Goal: Information Seeking & Learning: Learn about a topic

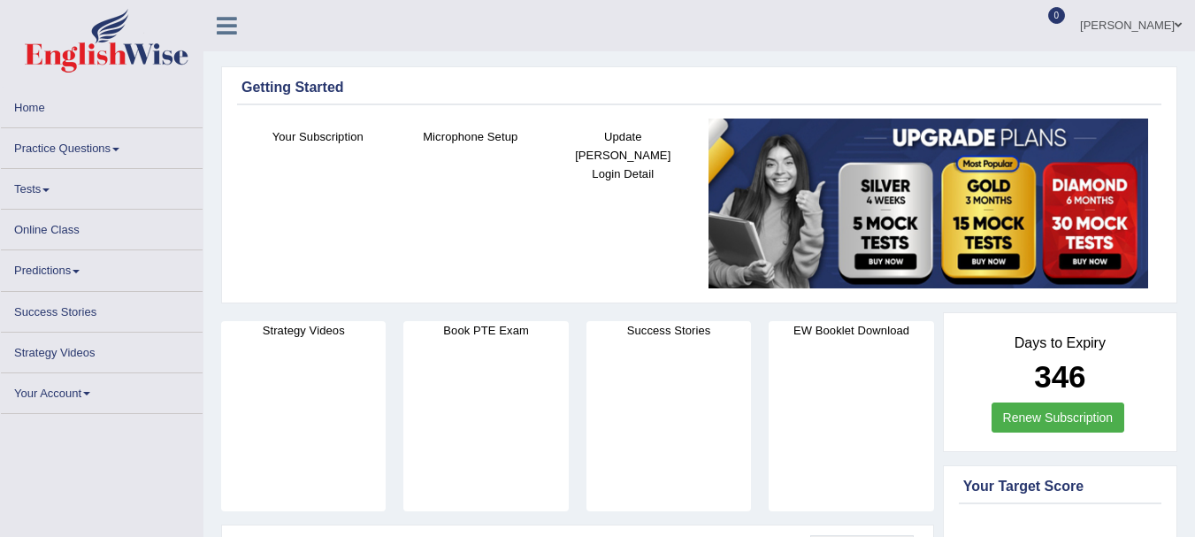
click at [33, 225] on link "Online Class" at bounding box center [102, 227] width 202 height 34
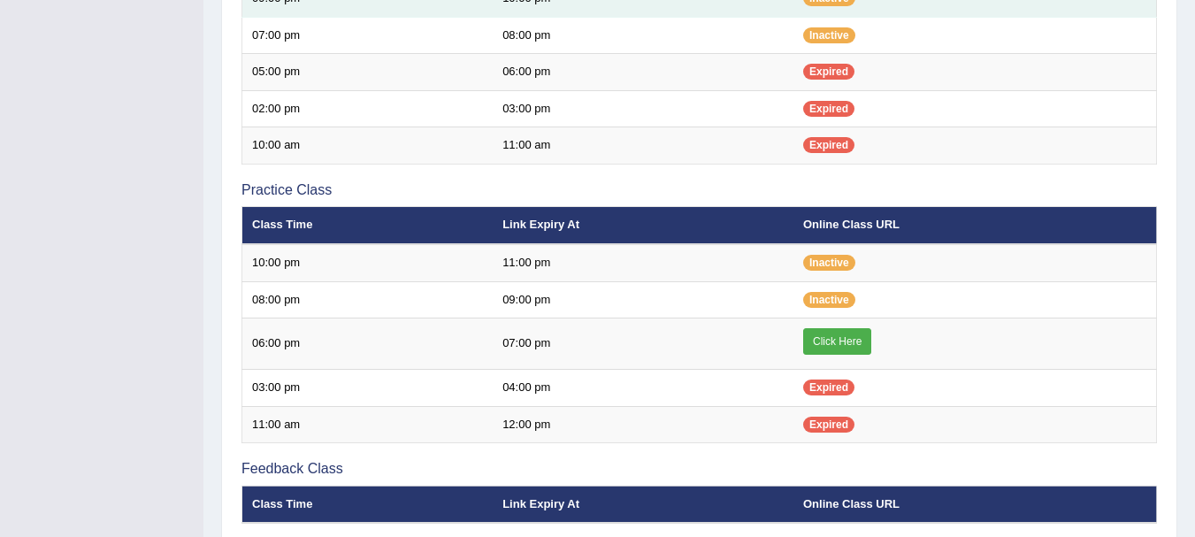
scroll to position [451, 0]
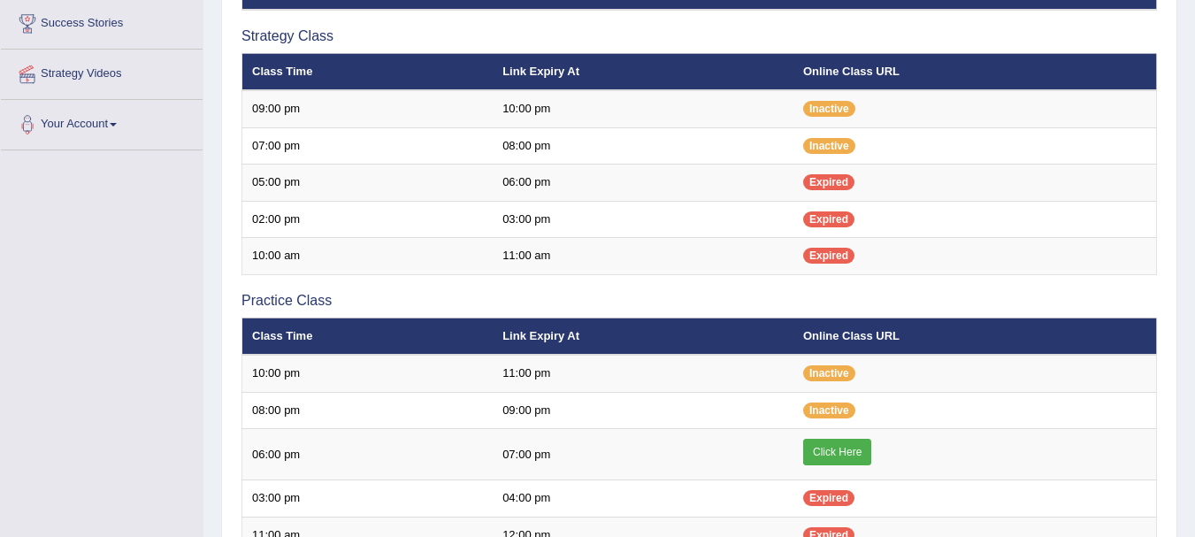
scroll to position [121, 0]
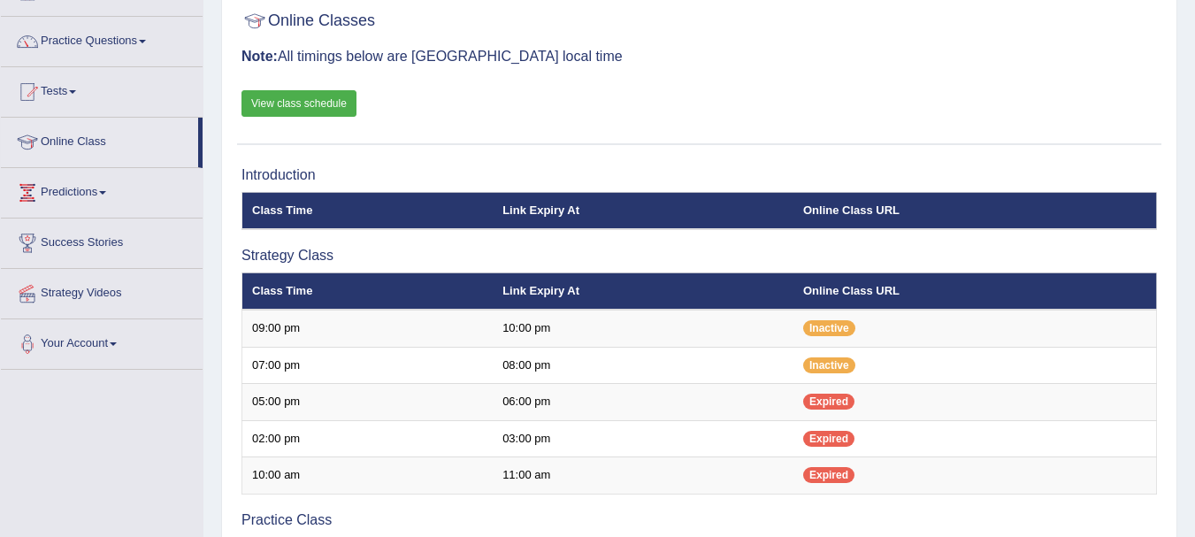
click at [260, 98] on link "View class schedule" at bounding box center [298, 103] width 115 height 27
click at [82, 53] on link "Practice Questions" at bounding box center [102, 39] width 202 height 44
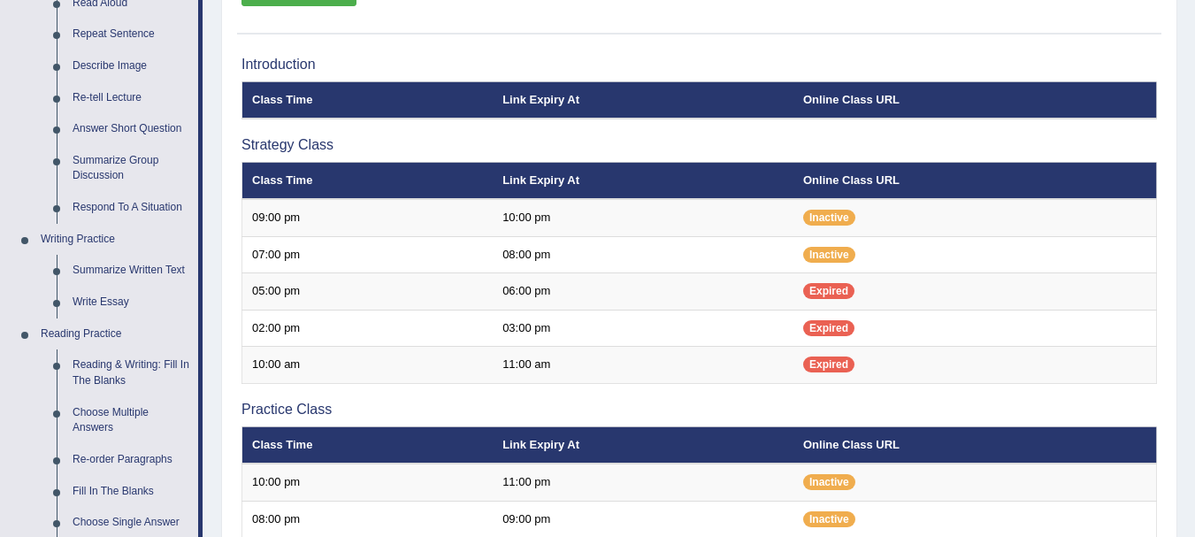
scroll to position [226, 0]
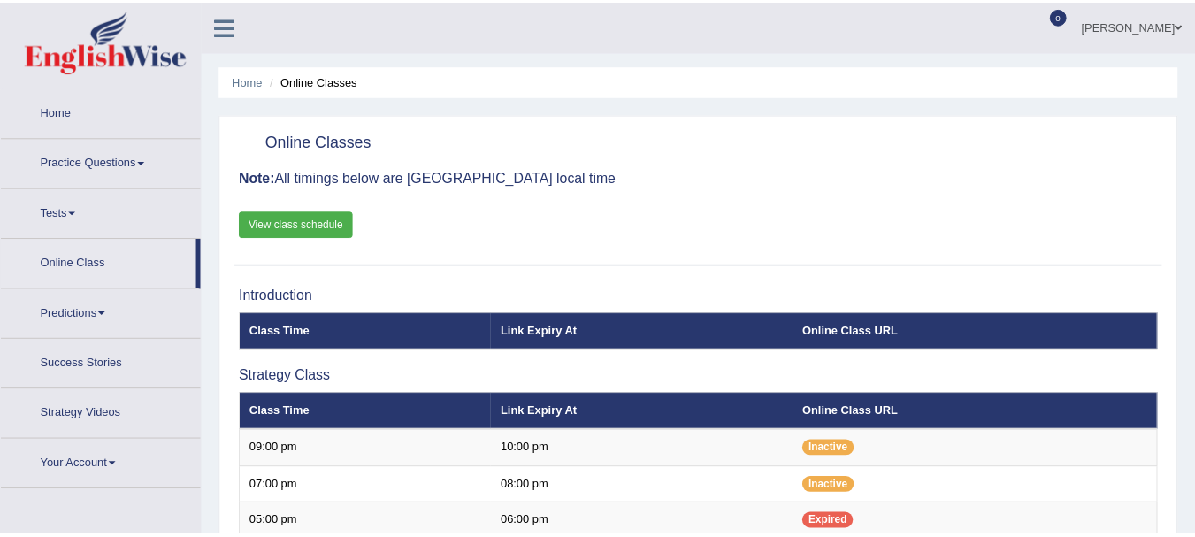
scroll to position [226, 0]
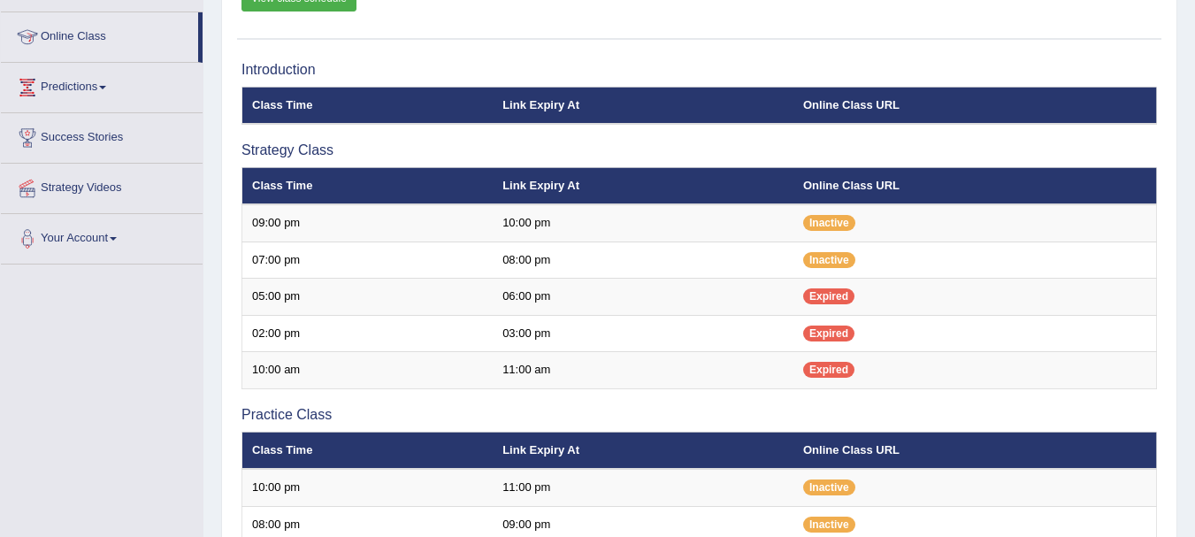
click at [91, 35] on link "Online Class" at bounding box center [99, 34] width 197 height 44
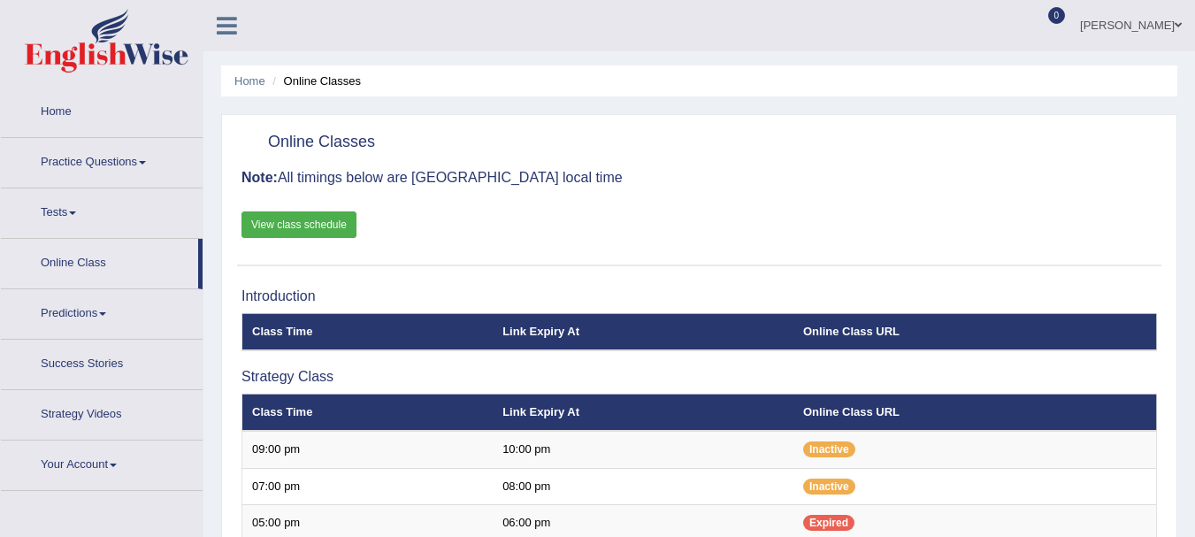
click at [77, 143] on link "Practice Questions" at bounding box center [102, 160] width 202 height 44
click at [76, 160] on link "Practice Questions" at bounding box center [102, 160] width 202 height 44
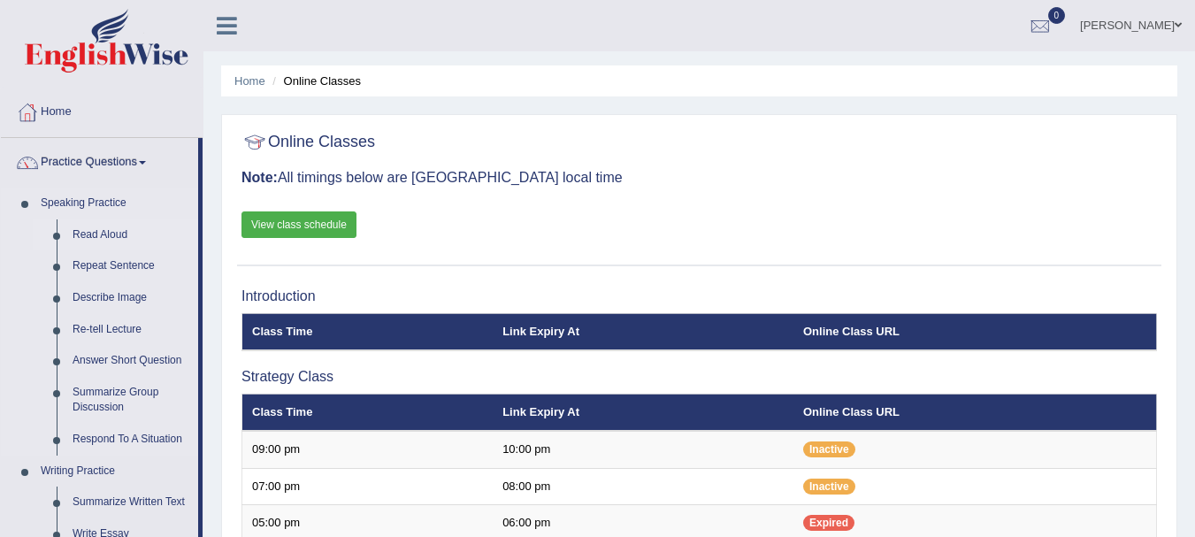
click at [92, 229] on link "Read Aloud" at bounding box center [132, 235] width 134 height 32
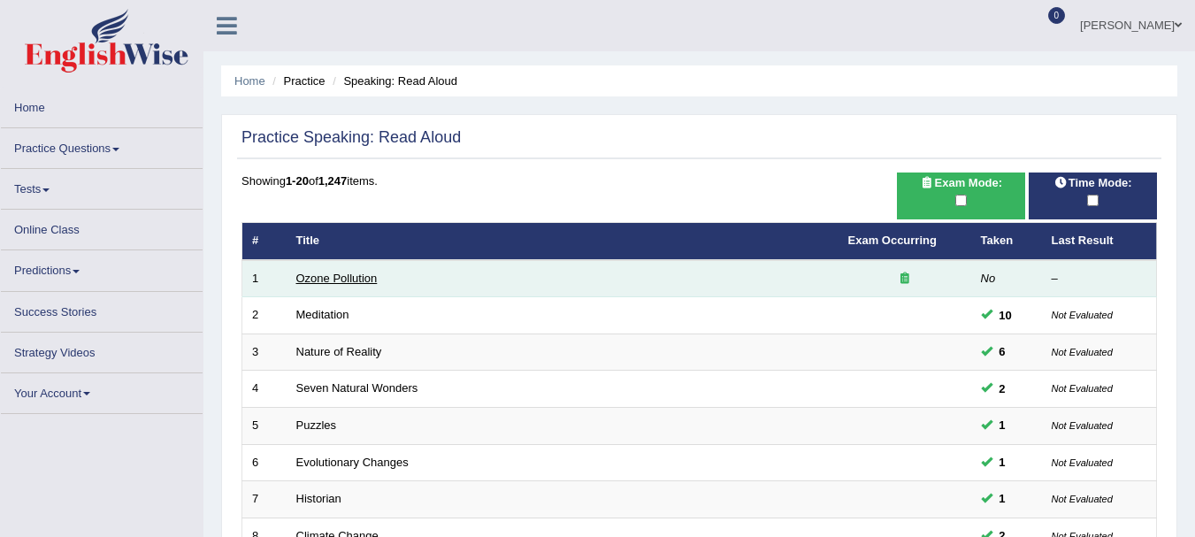
click at [332, 279] on link "Ozone Pollution" at bounding box center [336, 277] width 81 height 13
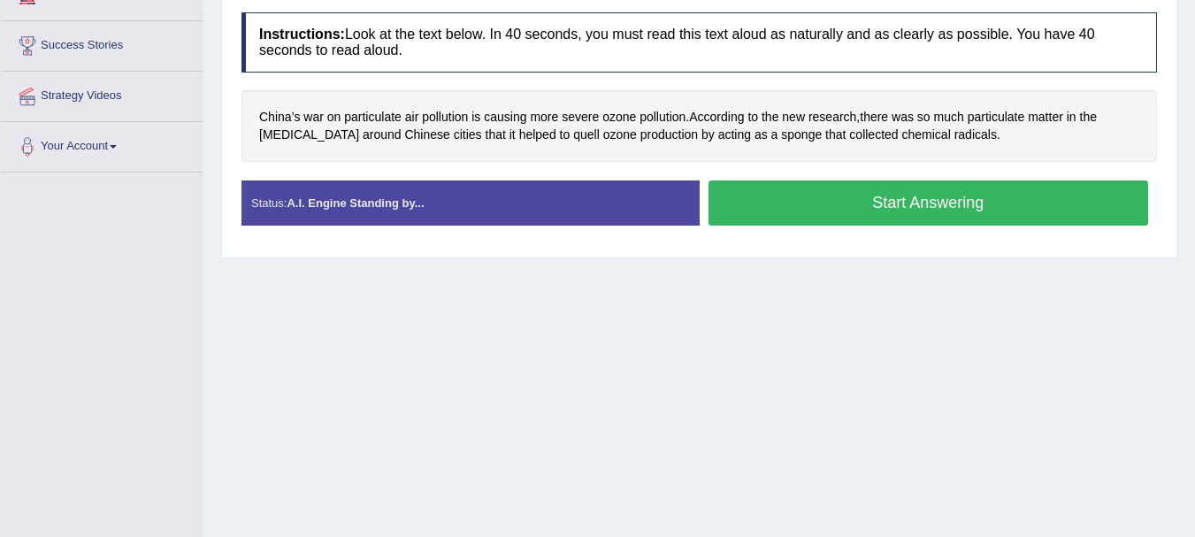
scroll to position [366, 0]
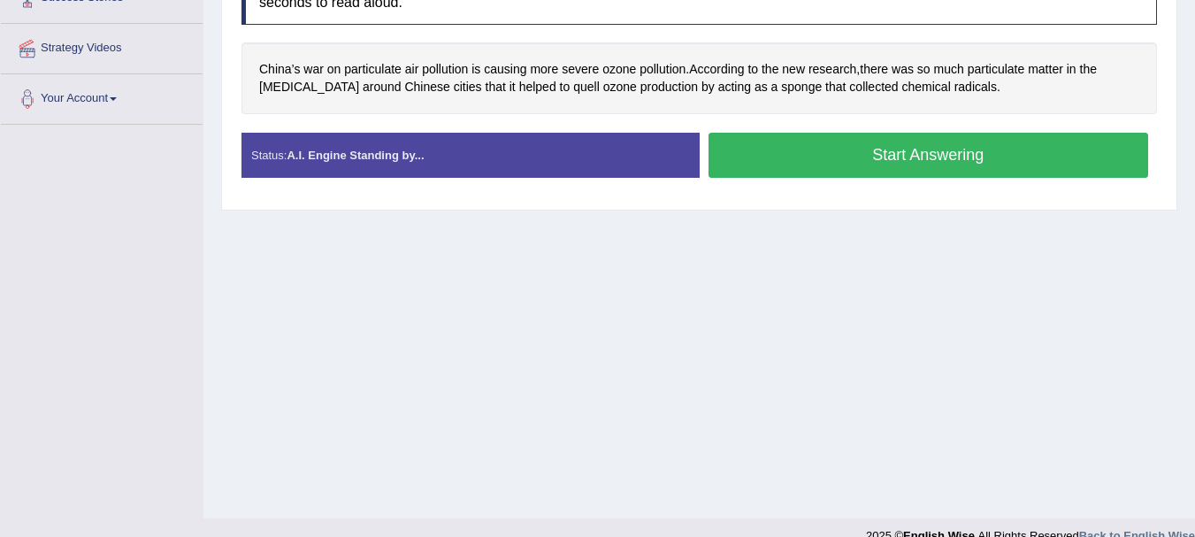
click at [913, 149] on button "Start Answering" at bounding box center [928, 155] width 440 height 45
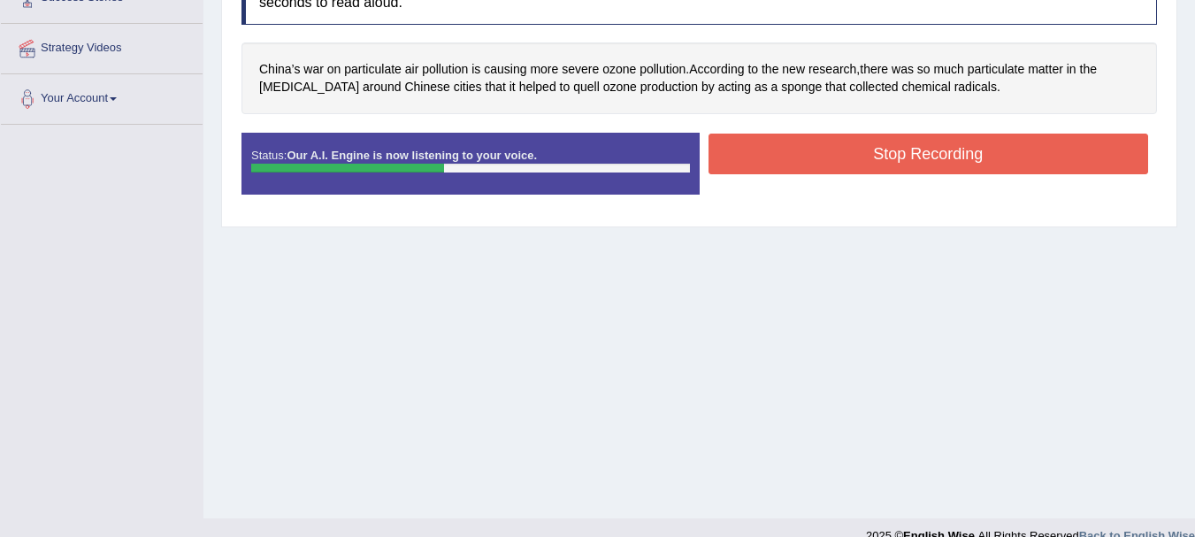
click at [913, 149] on button "Stop Recording" at bounding box center [928, 154] width 440 height 41
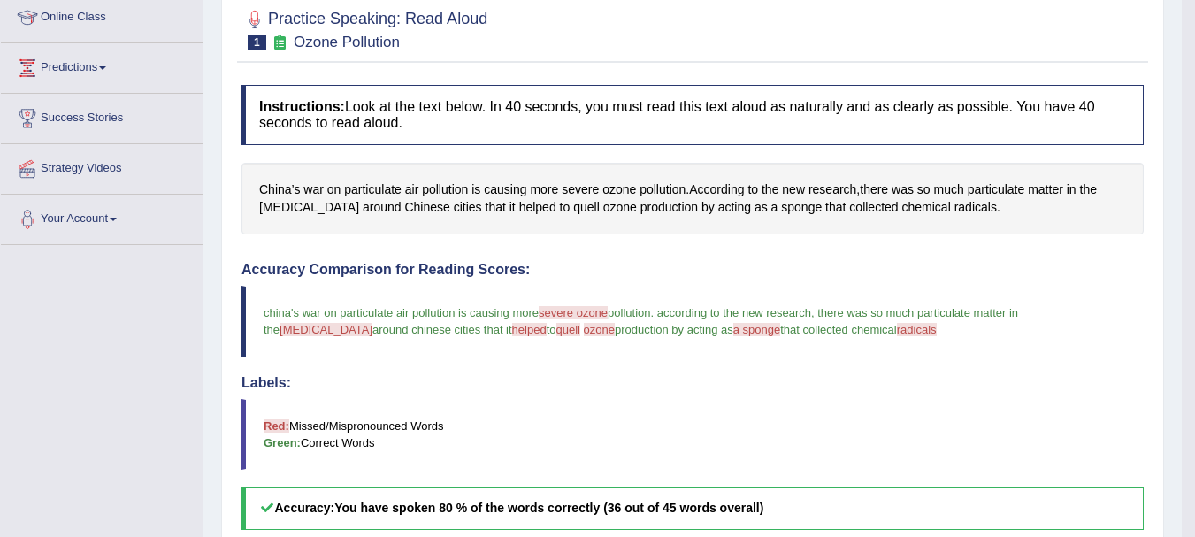
scroll to position [118, 0]
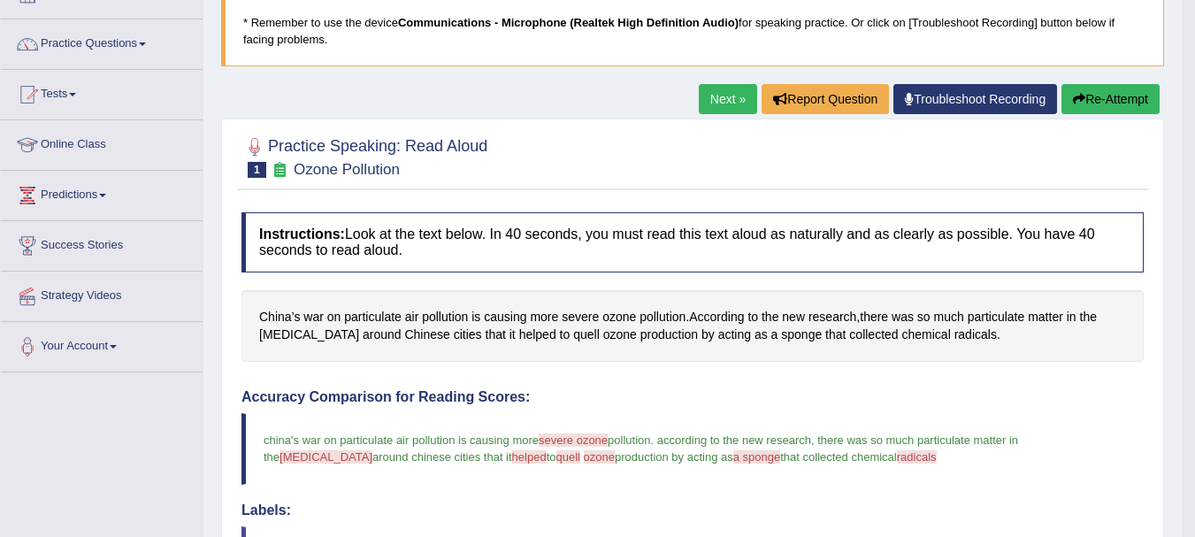
click at [724, 103] on link "Next »" at bounding box center [727, 99] width 58 height 30
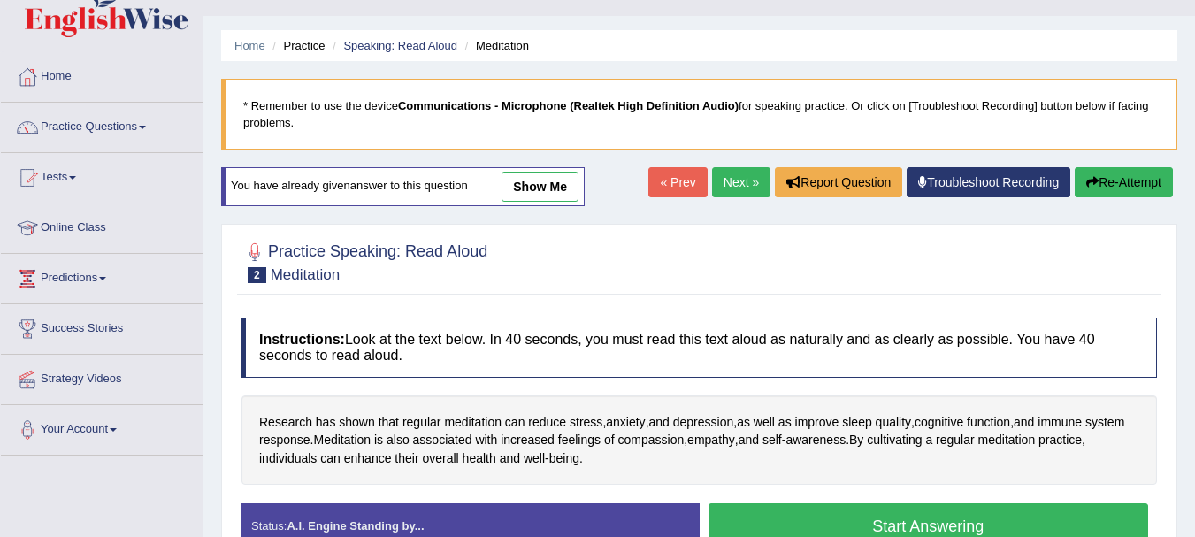
scroll to position [106, 0]
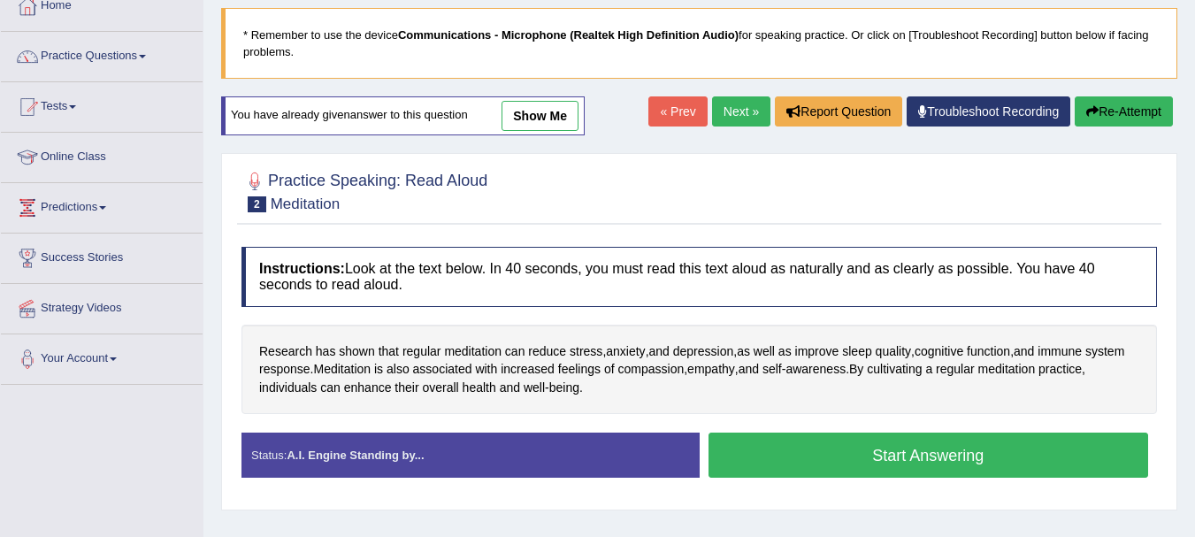
click at [874, 459] on button "Start Answering" at bounding box center [928, 454] width 440 height 45
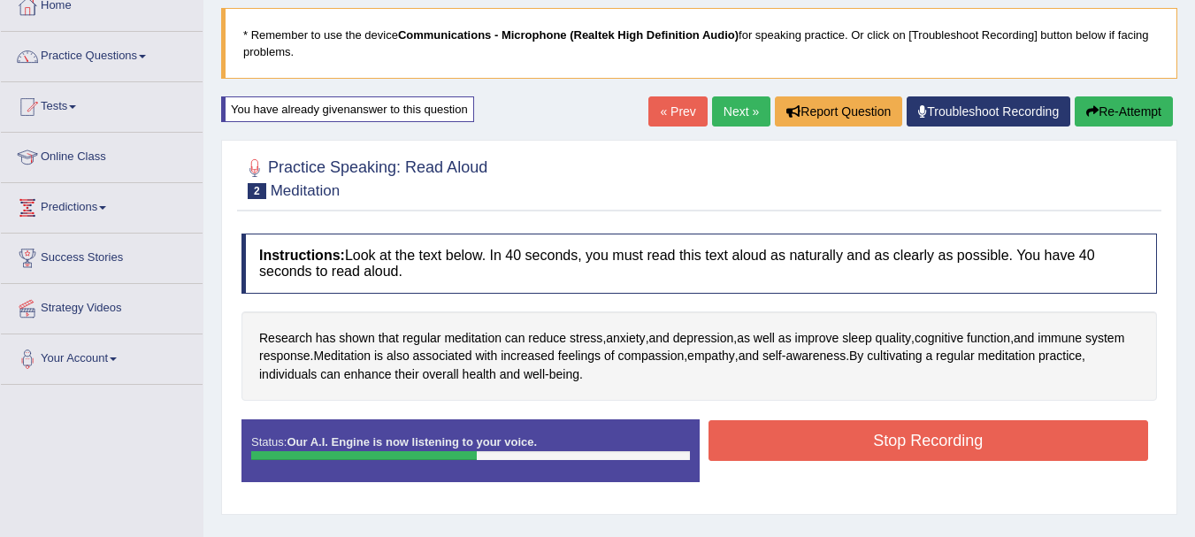
click at [857, 459] on button "Stop Recording" at bounding box center [928, 440] width 440 height 41
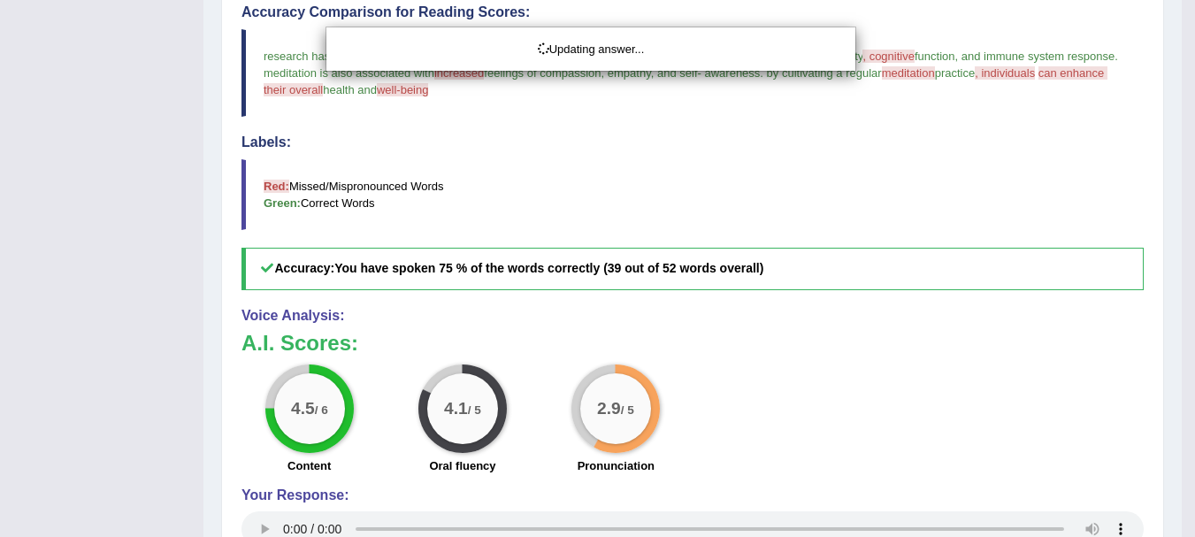
scroll to position [531, 0]
